Goal: Task Accomplishment & Management: Manage account settings

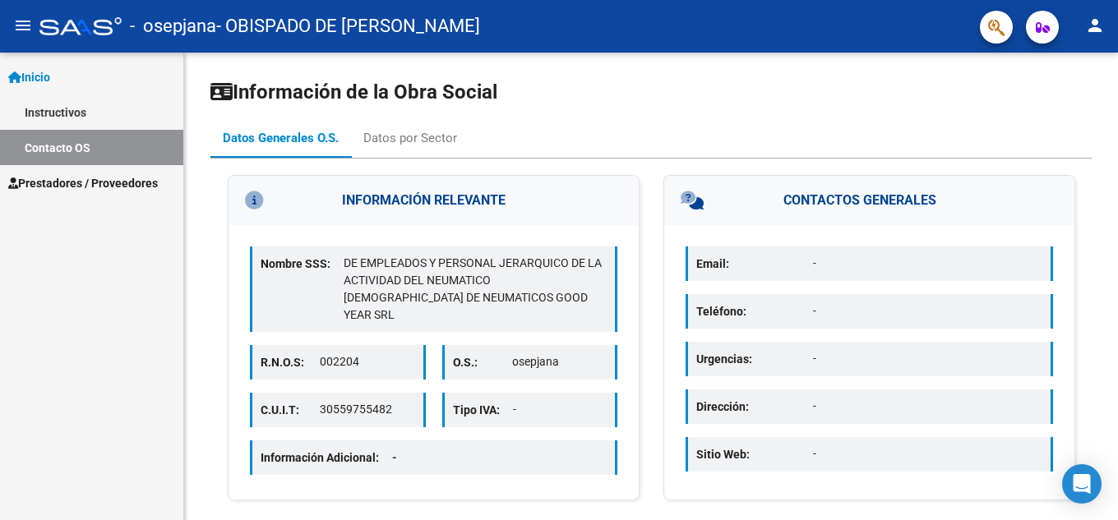
scroll to position [20, 0]
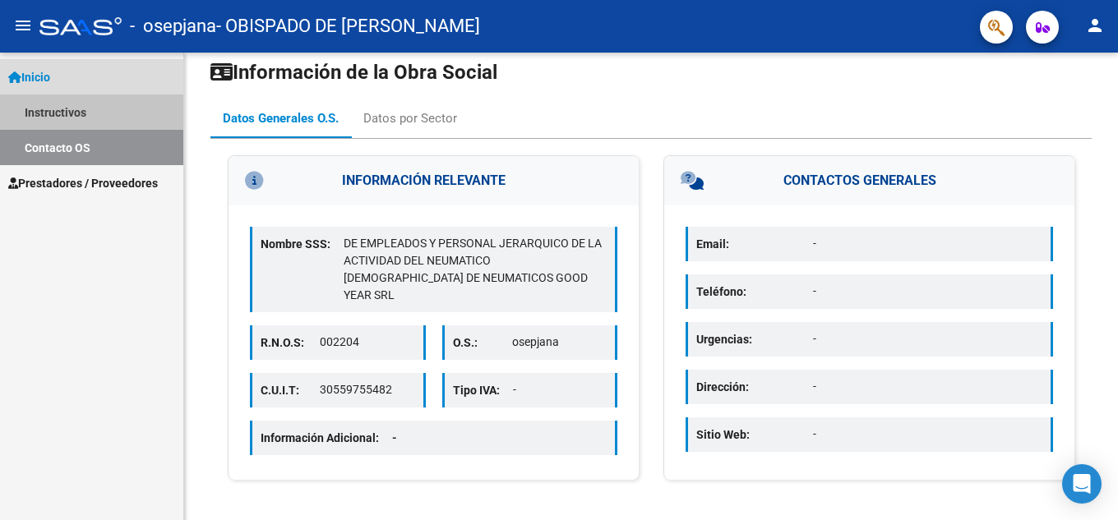
click at [58, 107] on link "Instructivos" at bounding box center [91, 112] width 183 height 35
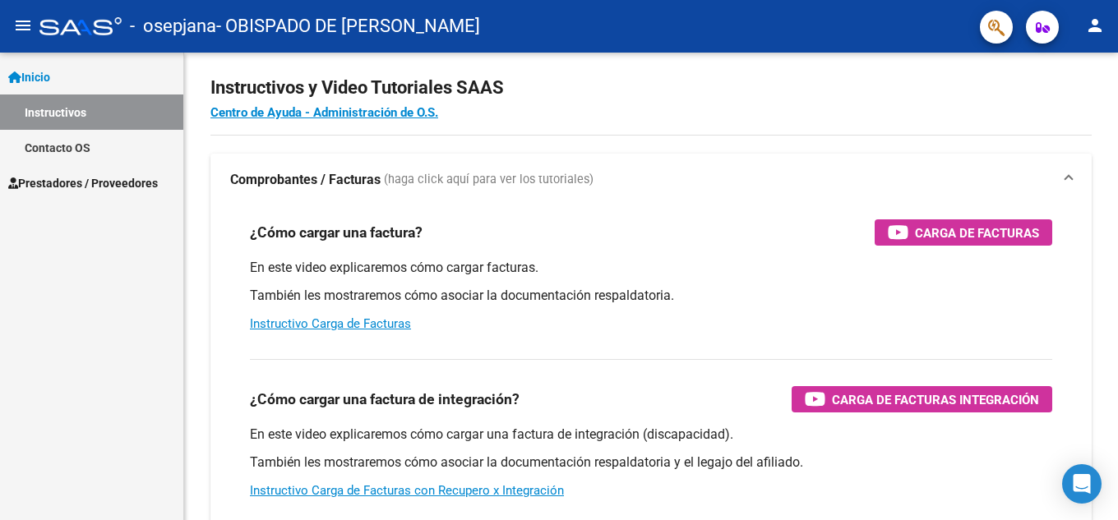
click at [40, 72] on span "Inicio" at bounding box center [29, 77] width 42 height 18
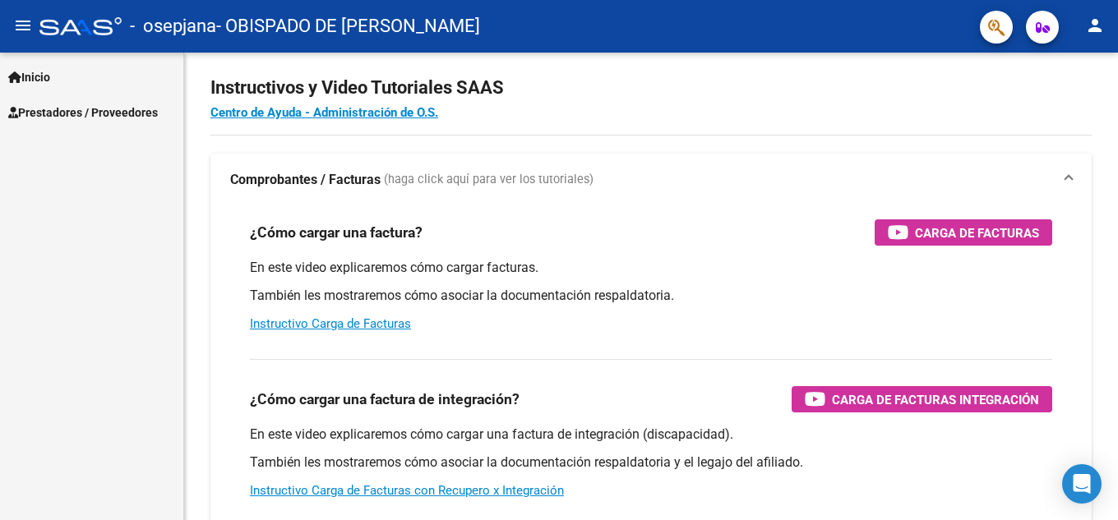
click at [1087, 25] on mat-icon "person" at bounding box center [1095, 26] width 20 height 20
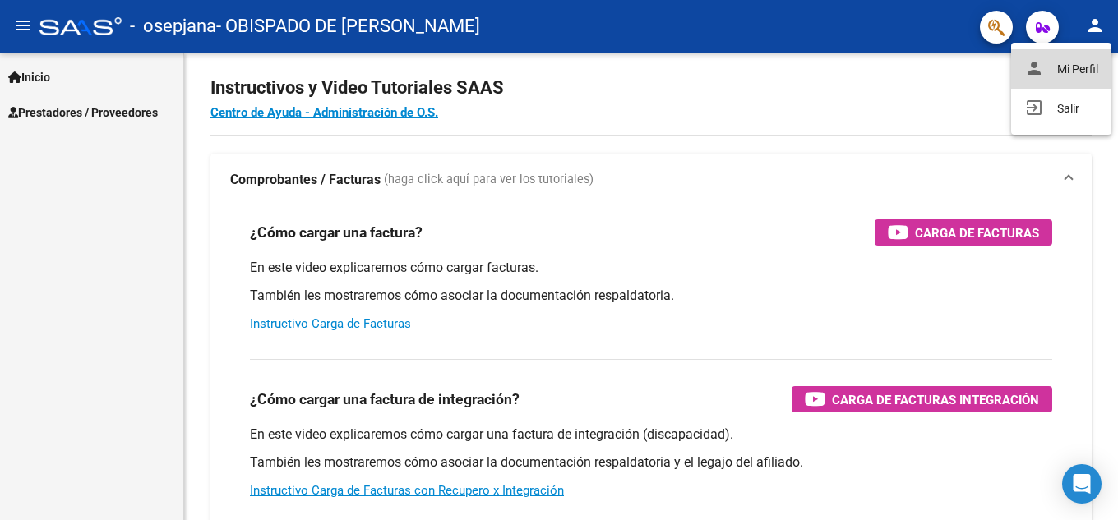
click at [1061, 76] on button "person Mi Perfil" at bounding box center [1061, 68] width 100 height 39
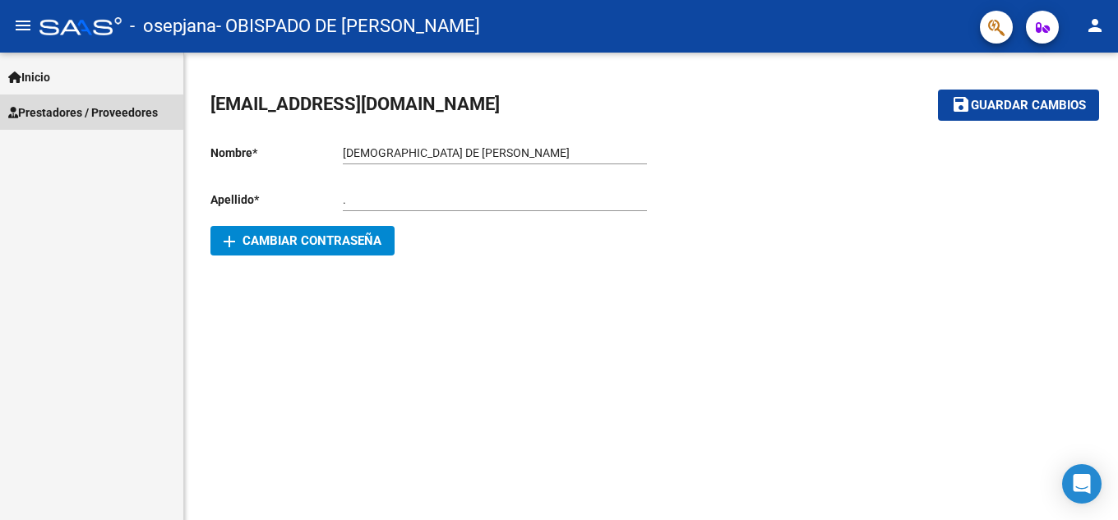
click at [54, 111] on span "Prestadores / Proveedores" at bounding box center [83, 113] width 150 height 18
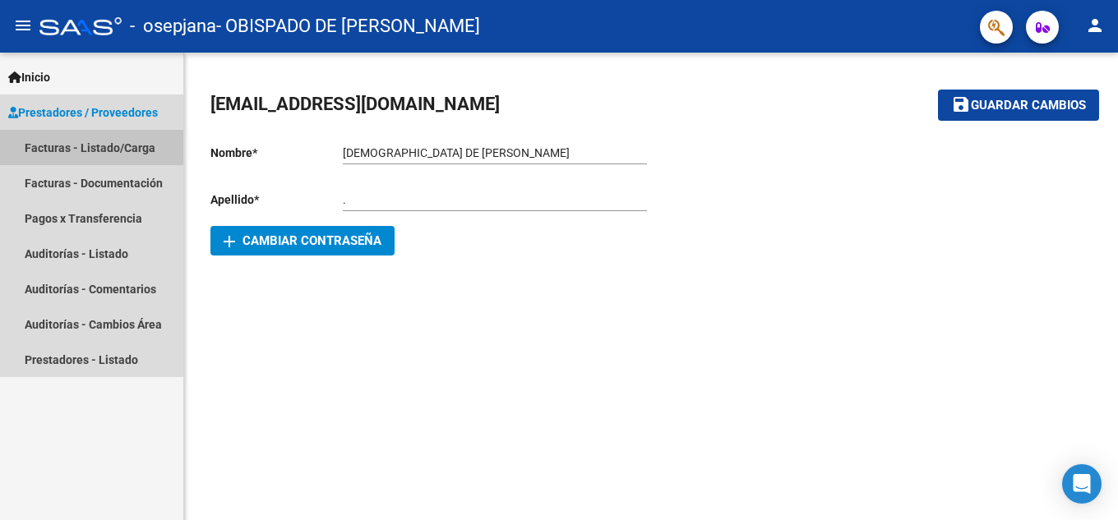
click at [62, 142] on link "Facturas - Listado/Carga" at bounding box center [91, 147] width 183 height 35
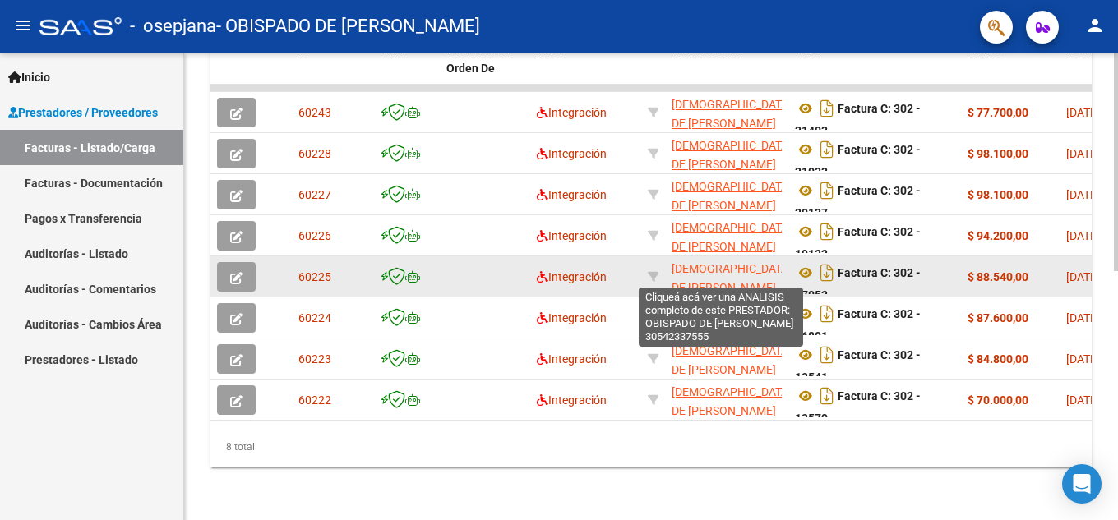
scroll to position [21, 0]
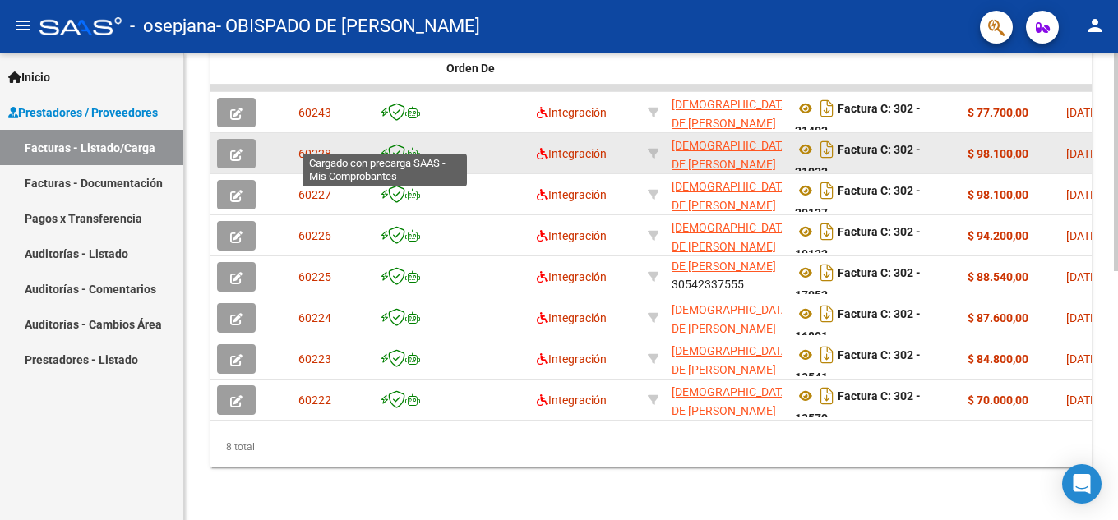
click at [384, 154] on icon at bounding box center [384, 154] width 7 height 1
click at [399, 144] on icon at bounding box center [396, 153] width 17 height 18
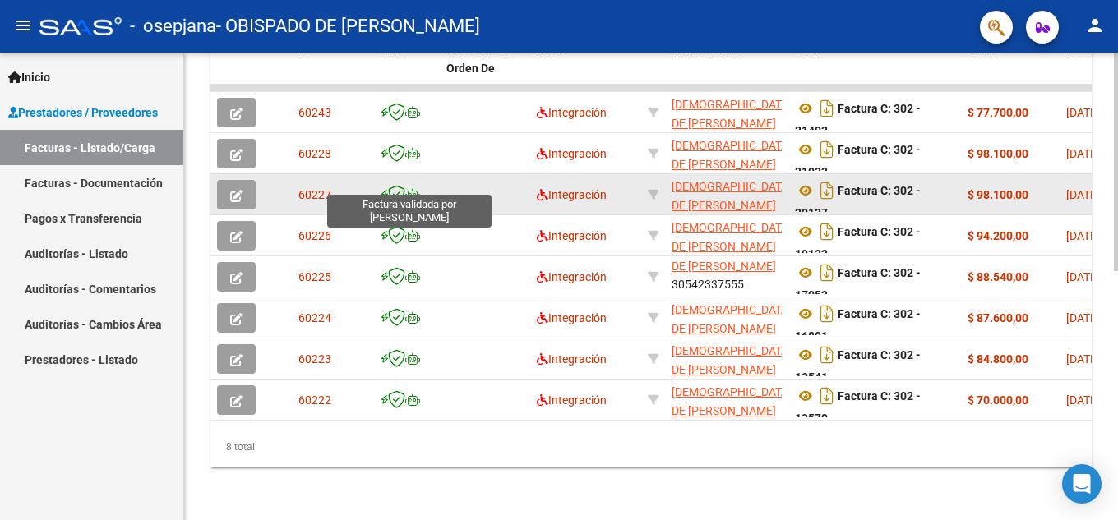
click at [398, 185] on icon at bounding box center [396, 194] width 17 height 18
